Goal: Task Accomplishment & Management: Manage account settings

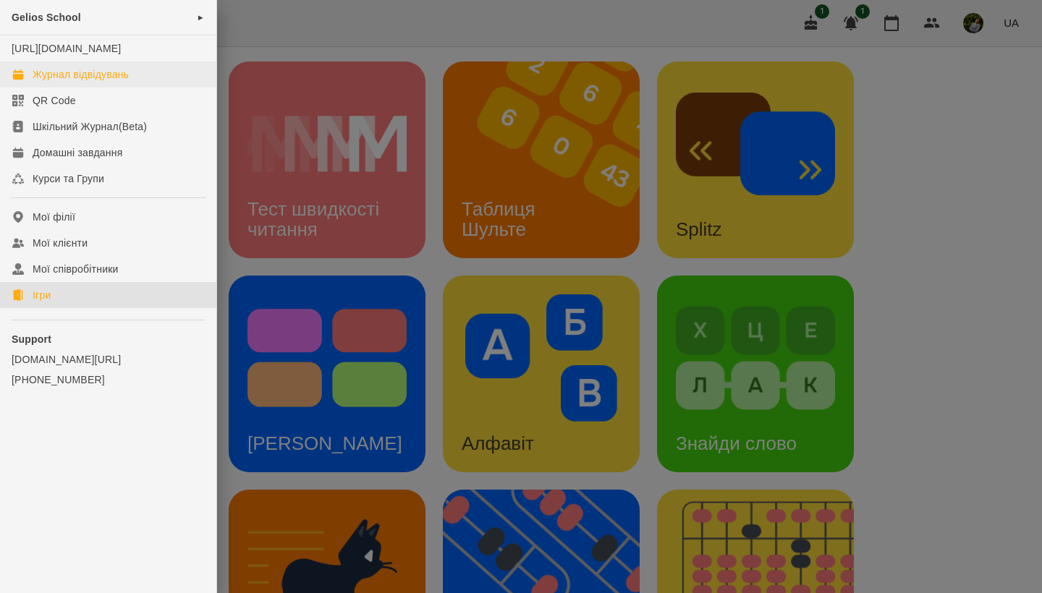
click at [84, 88] on link "Журнал відвідувань" at bounding box center [108, 75] width 216 height 26
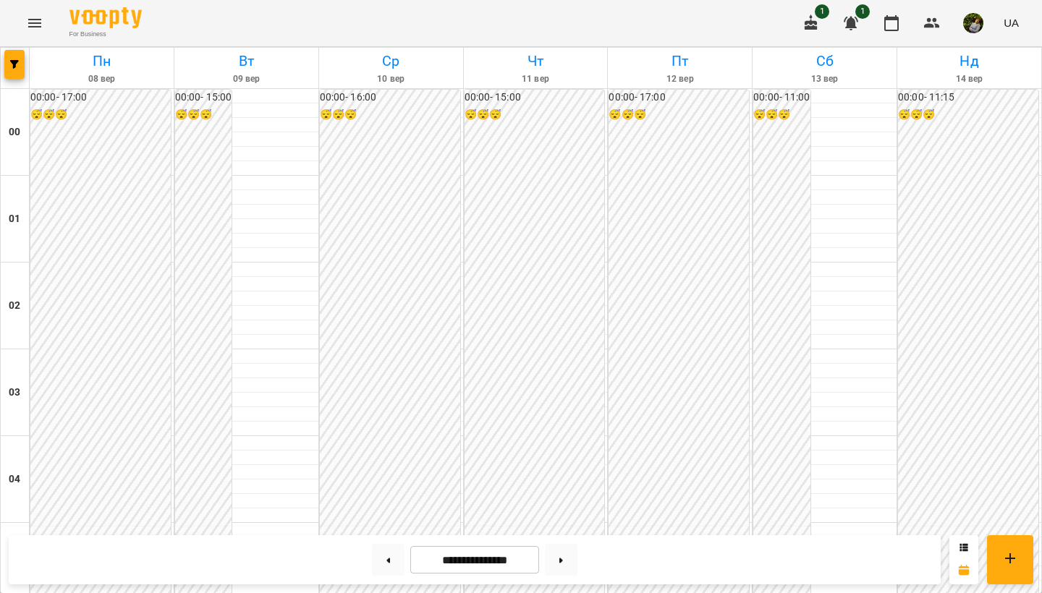
scroll to position [1271, 0]
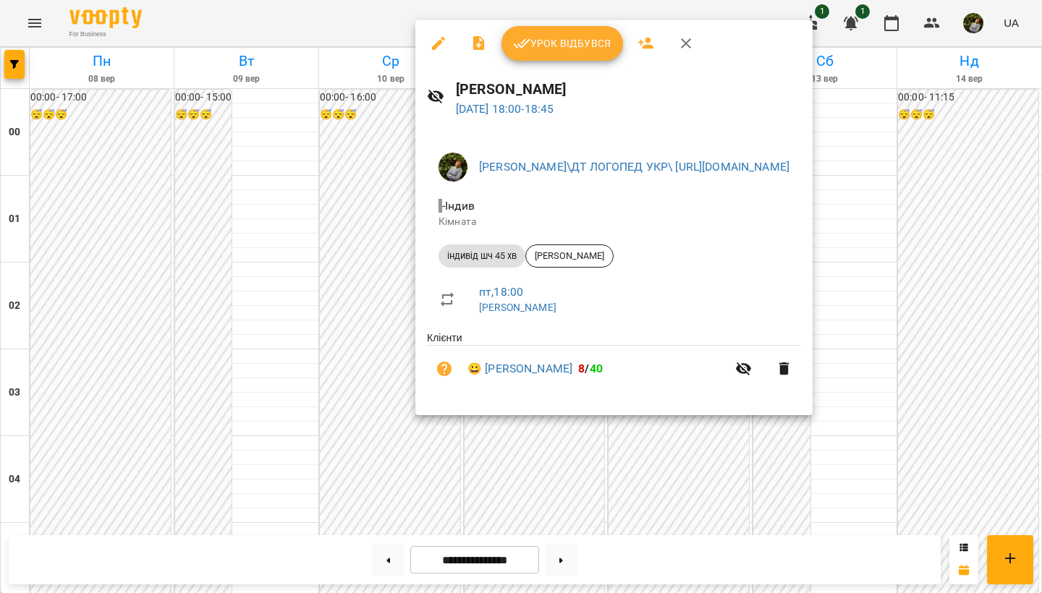
click at [573, 56] on button "Урок відбувся" at bounding box center [563, 43] width 122 height 35
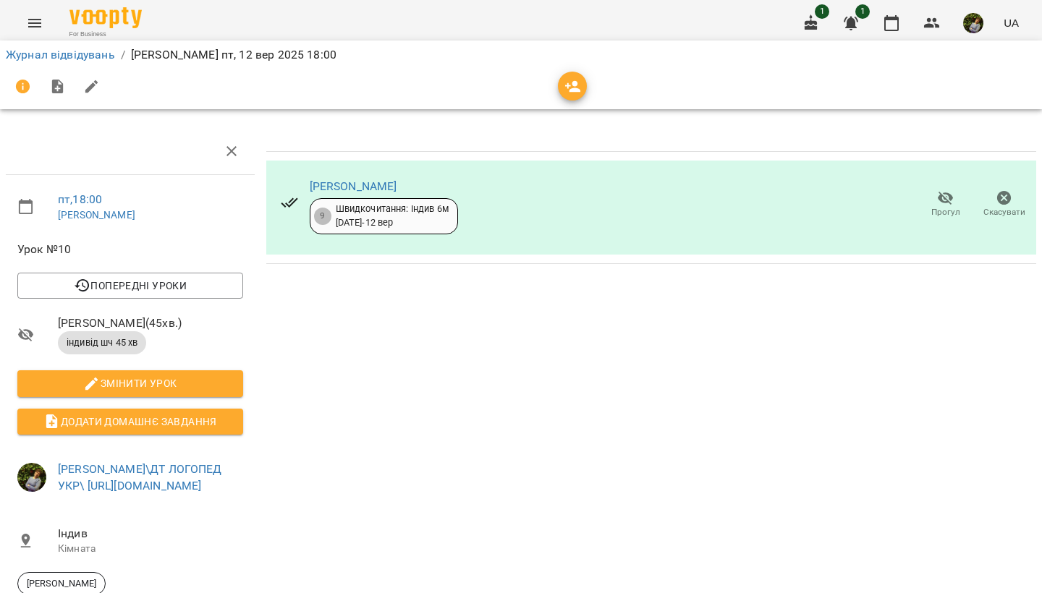
click at [25, 26] on button "Menu" at bounding box center [34, 23] width 35 height 35
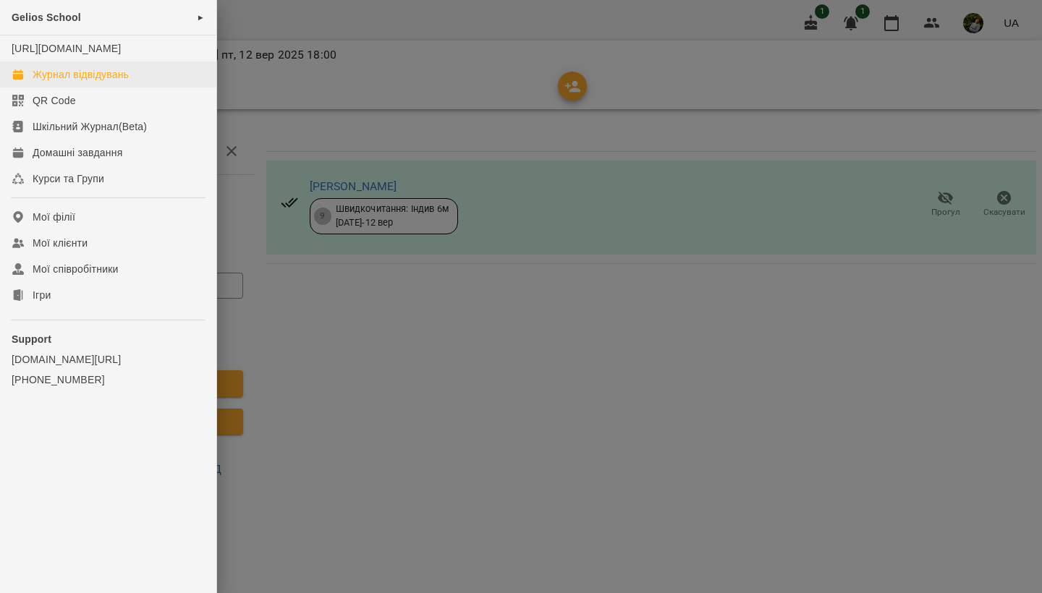
click at [59, 82] on div "Журнал відвідувань" at bounding box center [81, 74] width 96 height 14
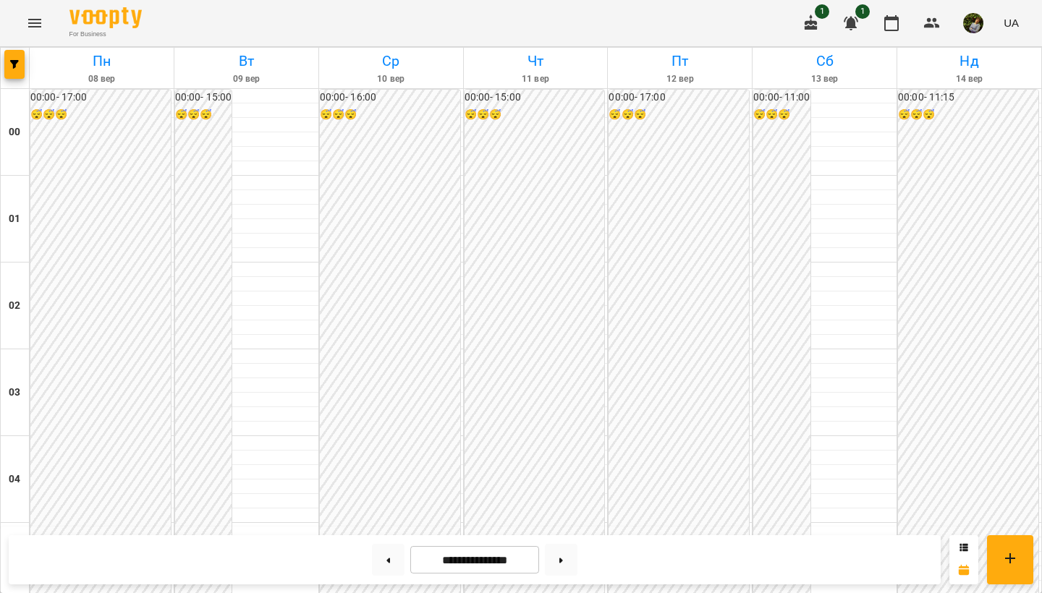
scroll to position [1409, 0]
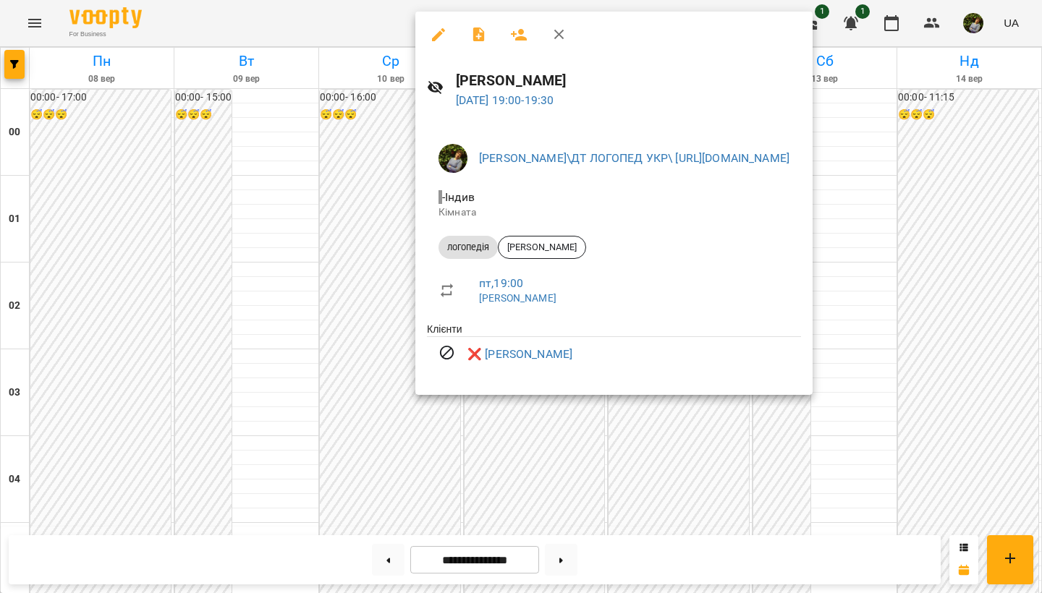
click at [225, 317] on div at bounding box center [521, 296] width 1042 height 593
